Goal: Task Accomplishment & Management: Use online tool/utility

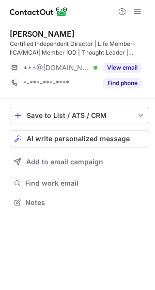
scroll to position [195, 155]
